Goal: Transaction & Acquisition: Obtain resource

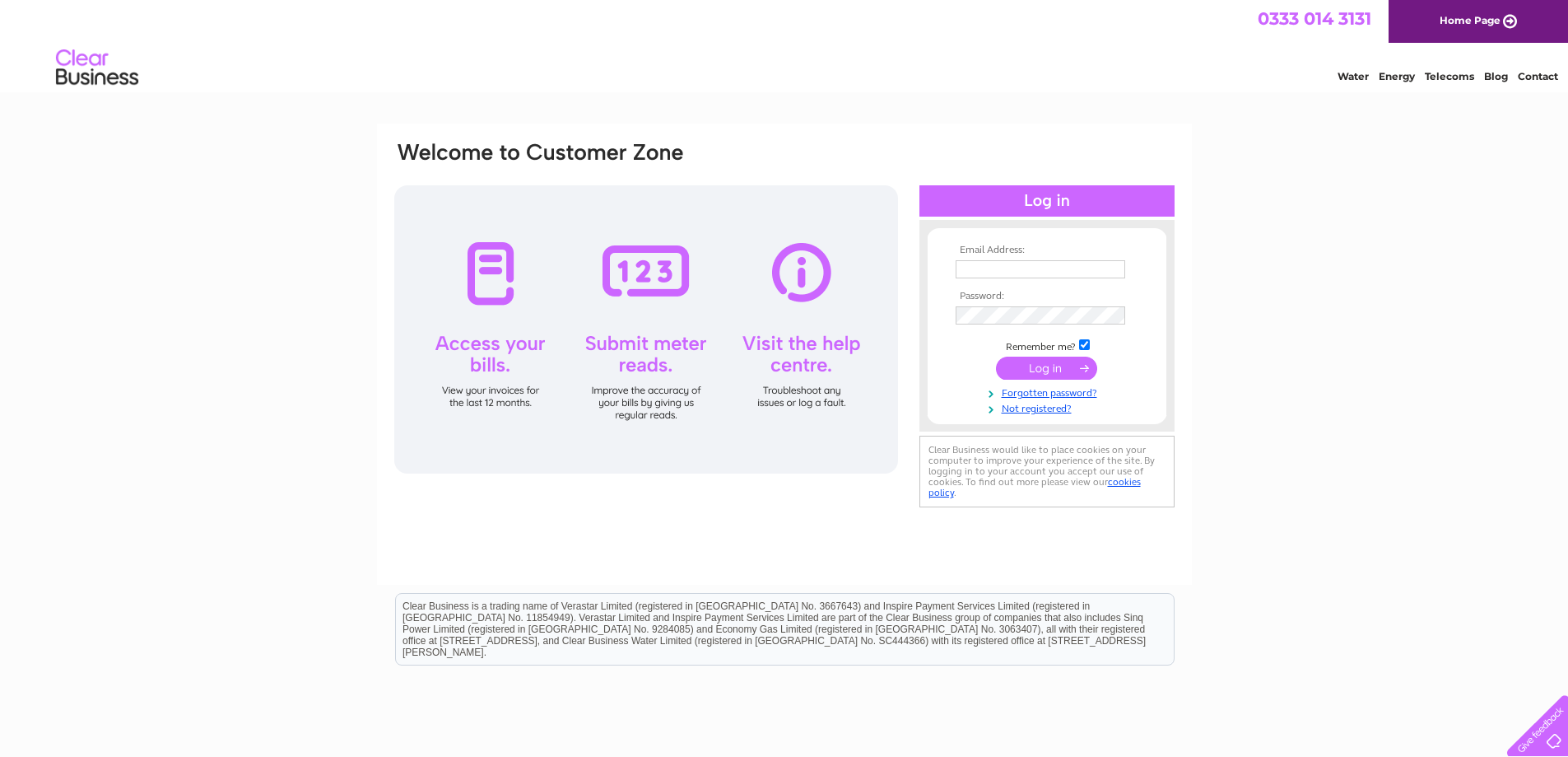
type input "[EMAIL_ADDRESS][DOMAIN_NAME]"
click at [1052, 366] on input "submit" at bounding box center [1046, 368] width 101 height 23
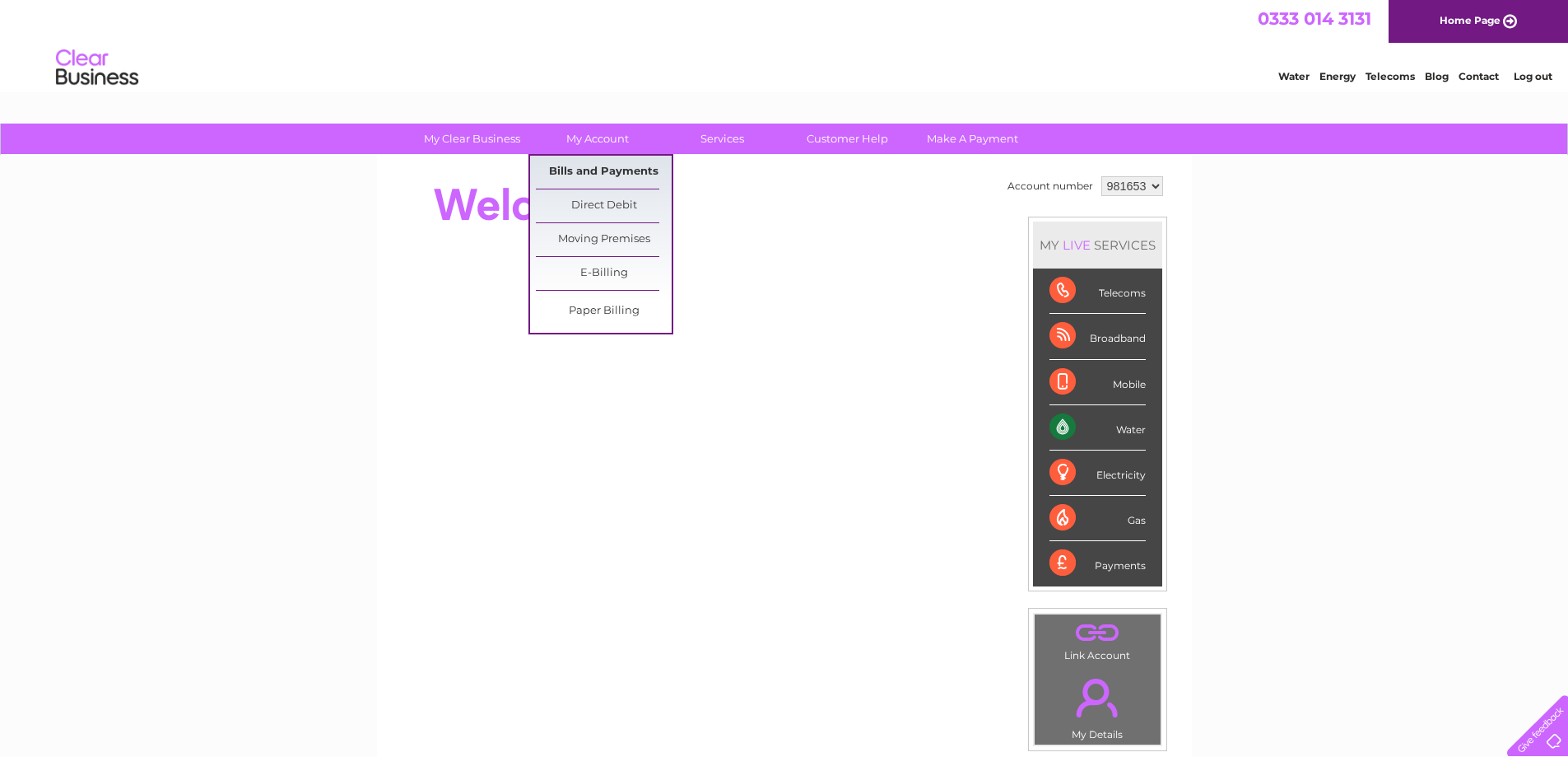
click at [597, 173] on link "Bills and Payments" at bounding box center [604, 172] width 136 height 33
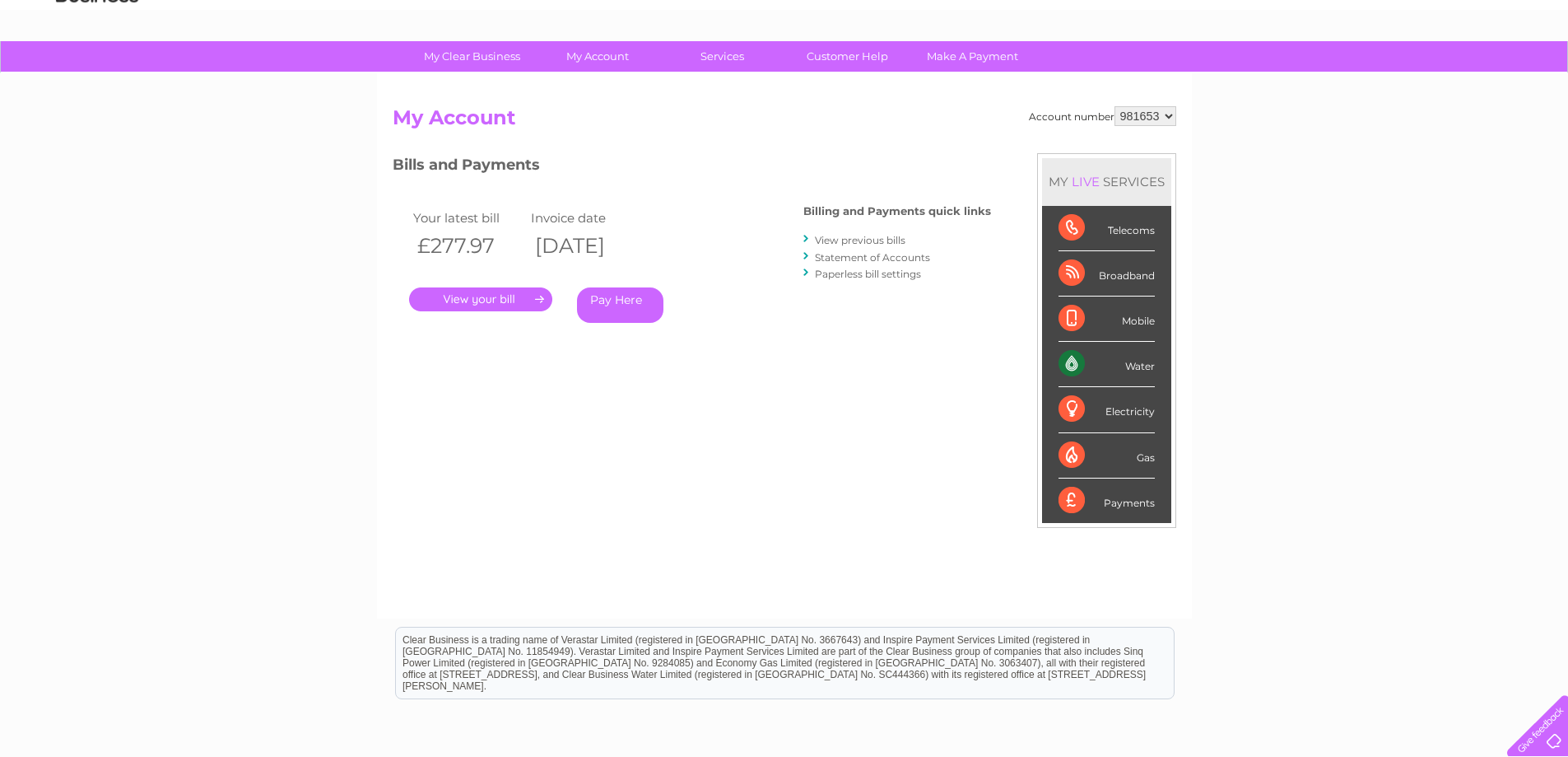
scroll to position [82, 0]
click at [476, 300] on link "." at bounding box center [481, 299] width 143 height 24
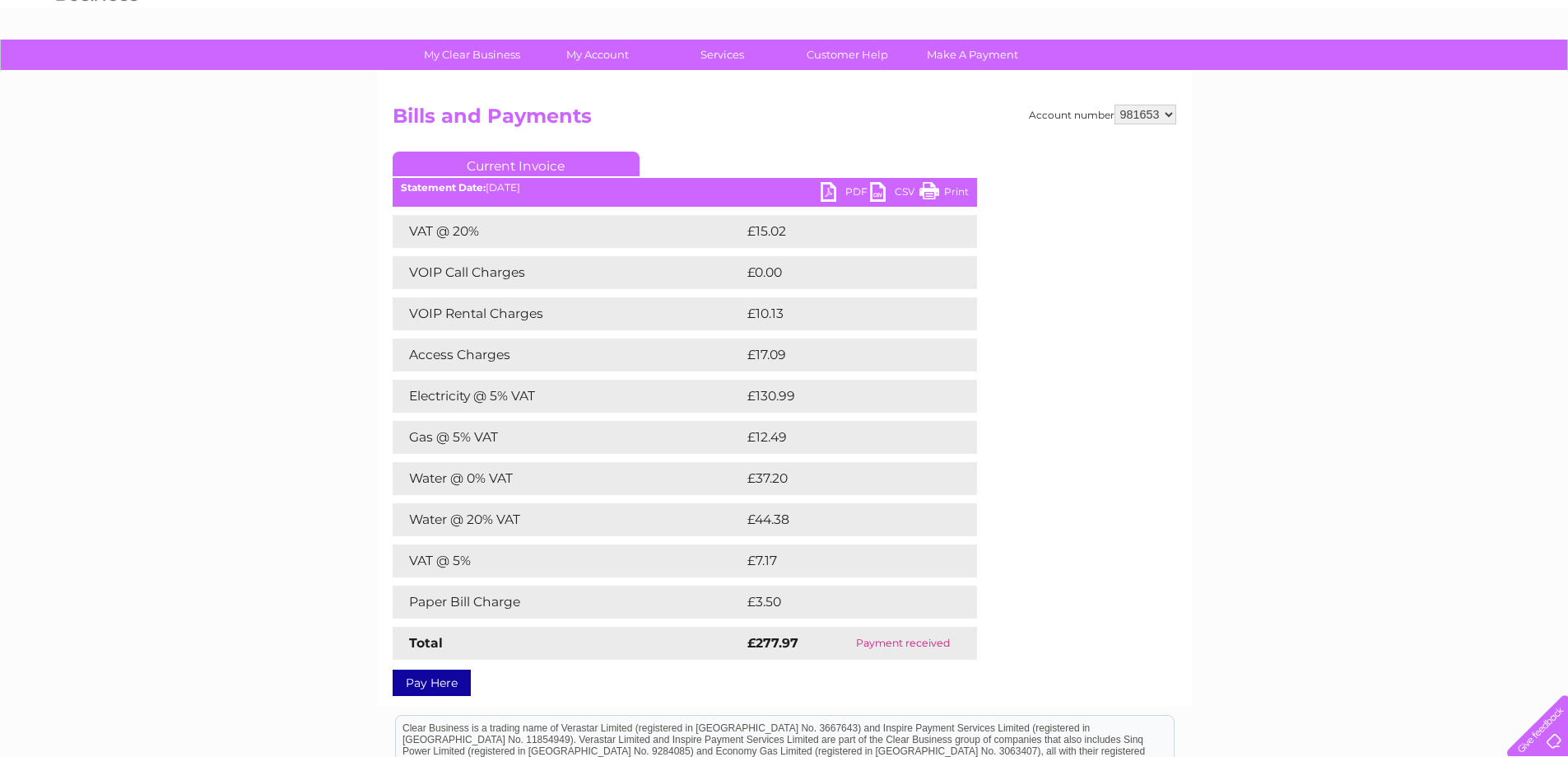
scroll to position [83, 0]
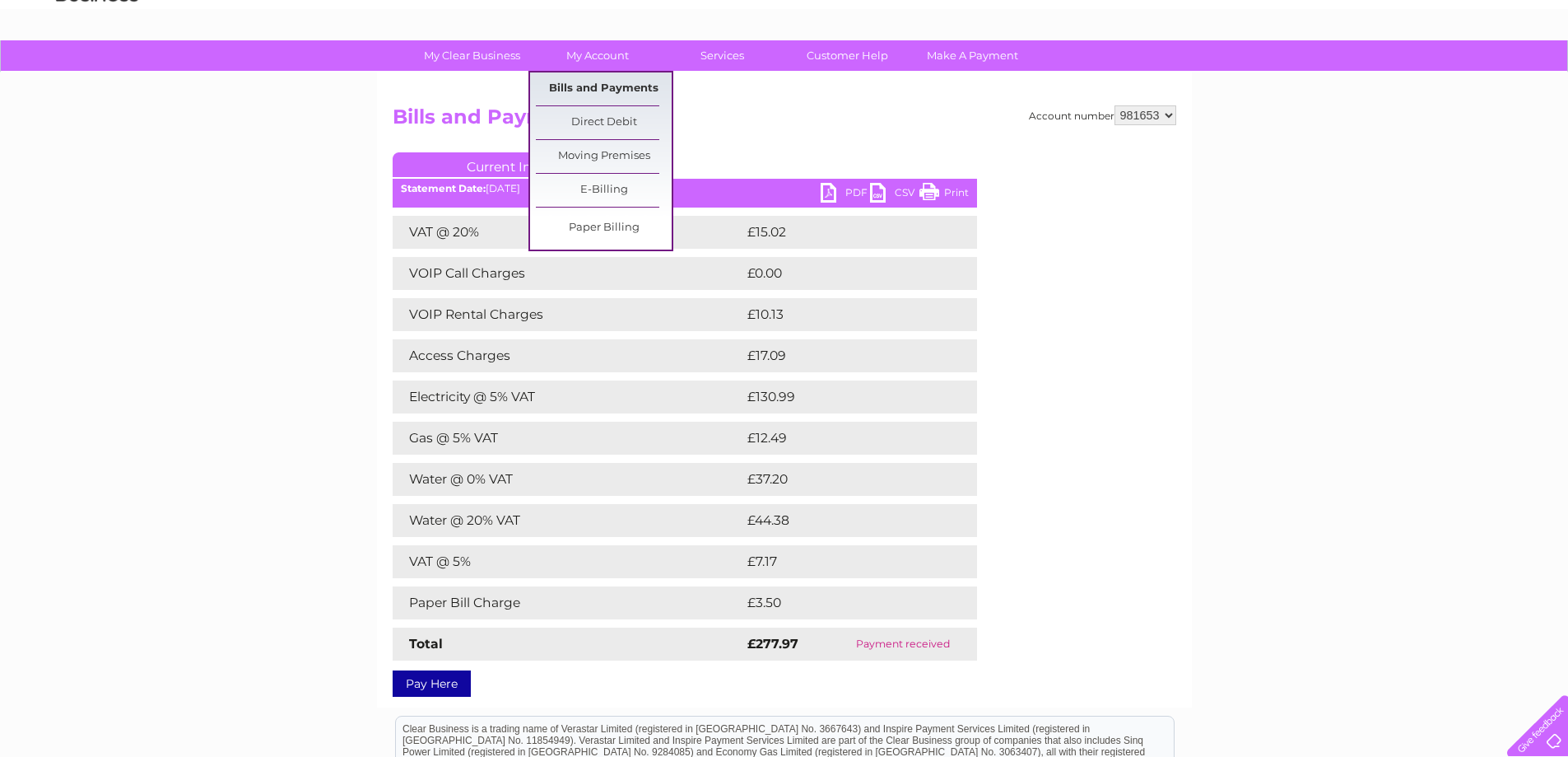
click at [597, 85] on link "Bills and Payments" at bounding box center [604, 88] width 136 height 33
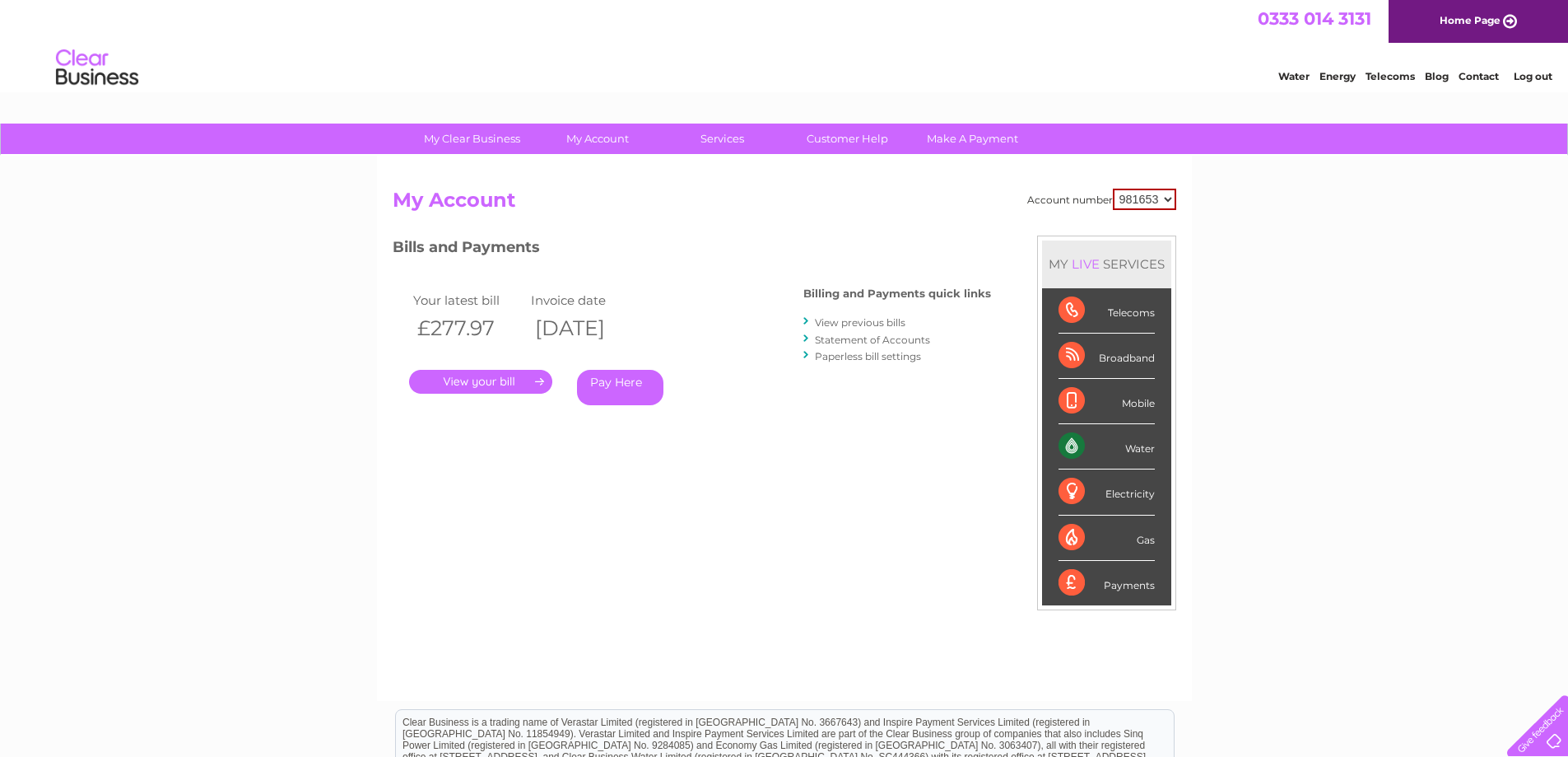
click at [857, 324] on link "View previous bills" at bounding box center [859, 323] width 90 height 13
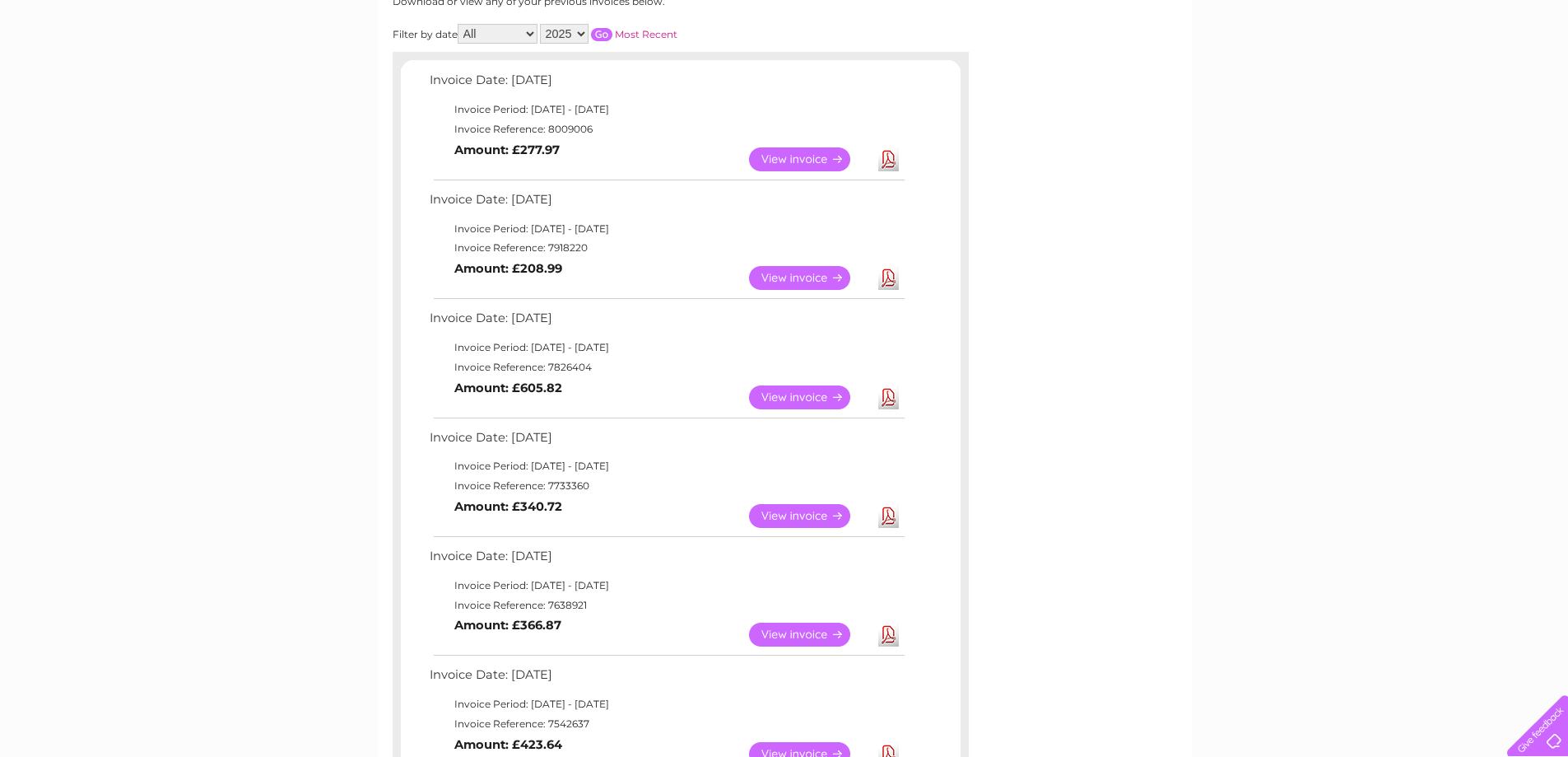
scroll to position [247, 0]
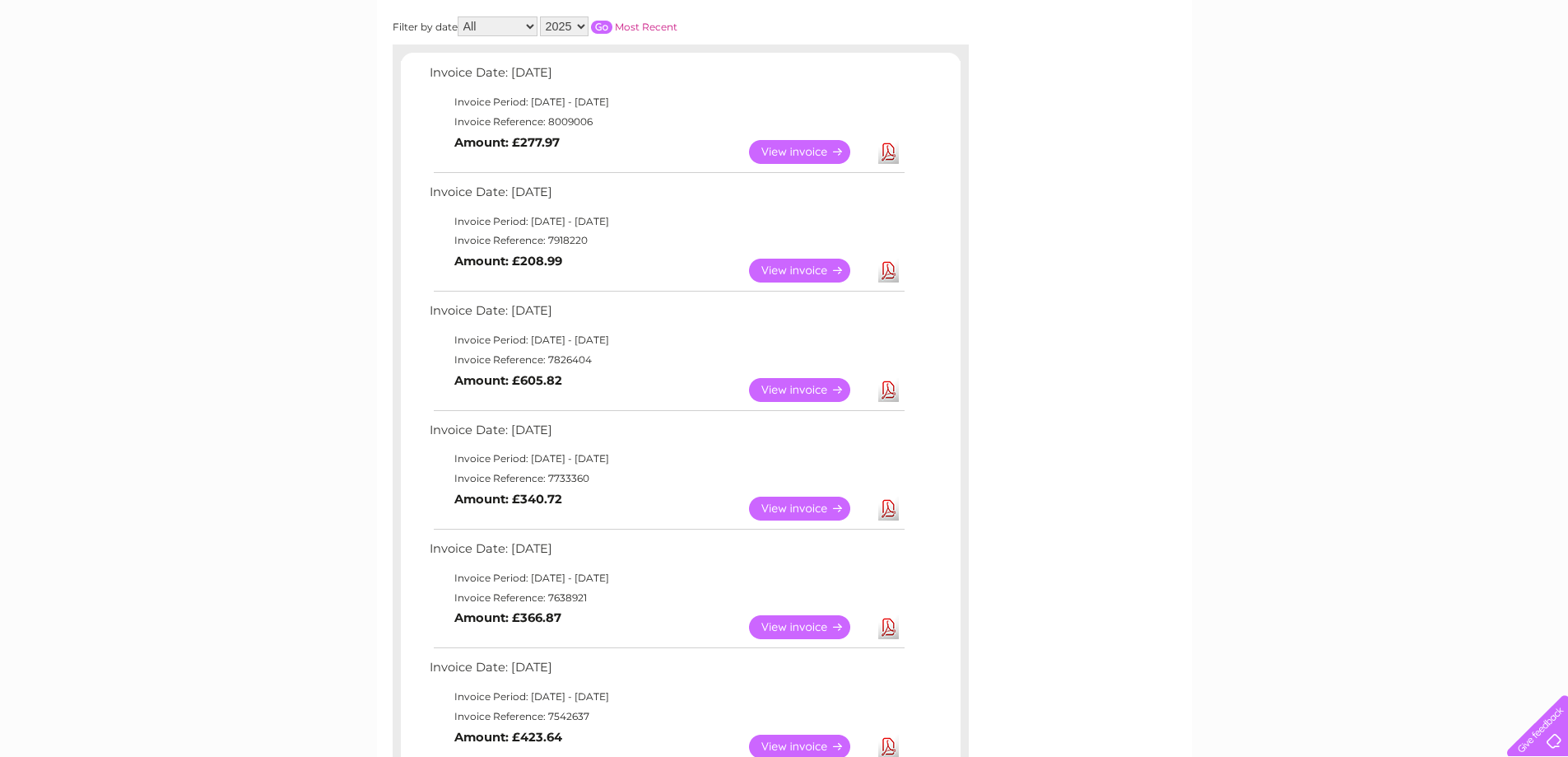
click at [789, 510] on link "View" at bounding box center [809, 509] width 121 height 24
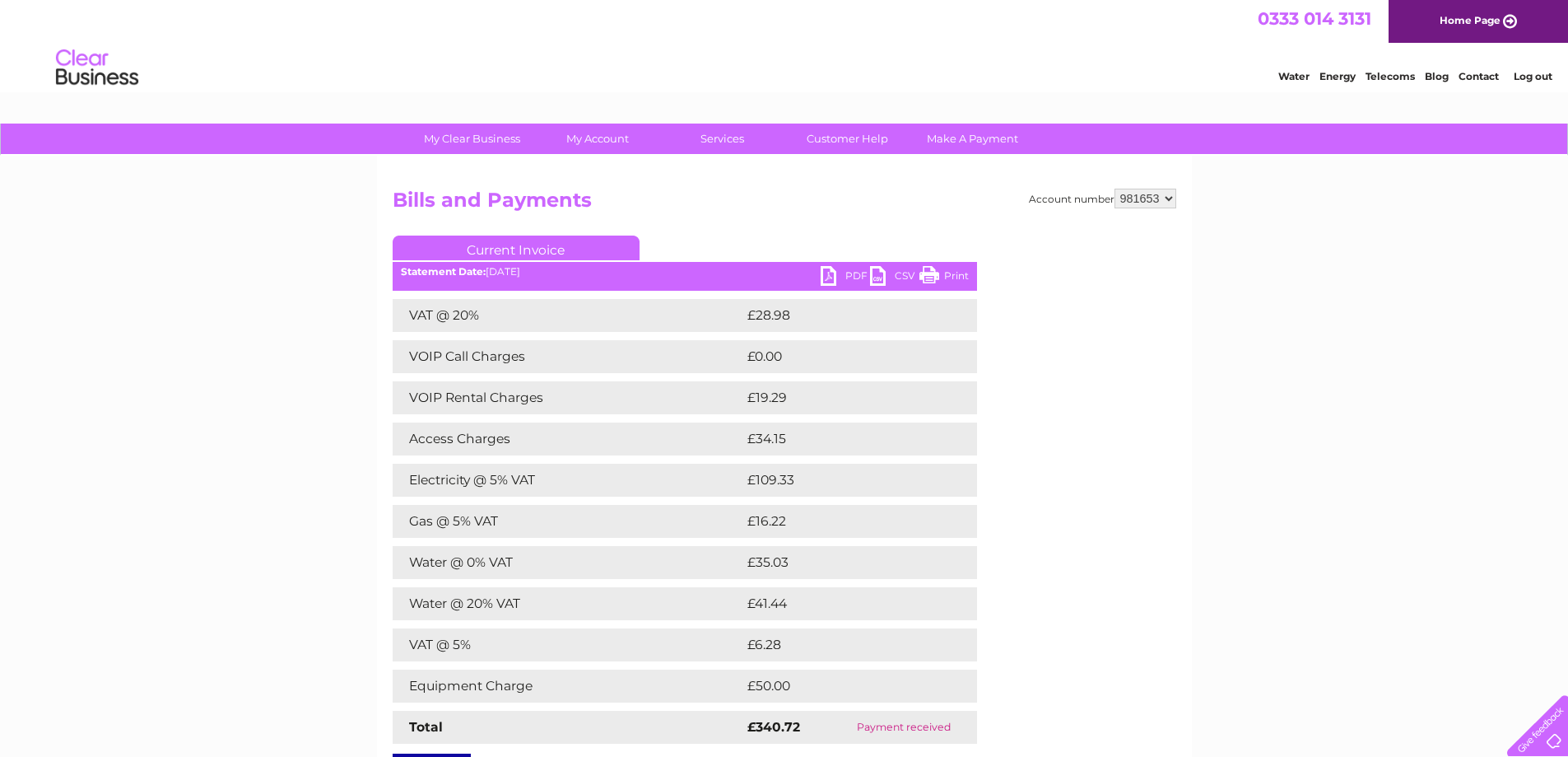
click at [832, 272] on link "PDF" at bounding box center [845, 278] width 49 height 24
